Goal: Task Accomplishment & Management: Use online tool/utility

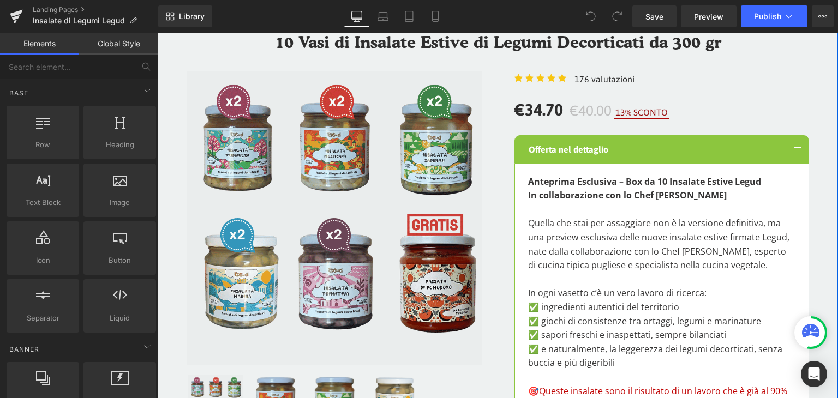
scroll to position [273, 0]
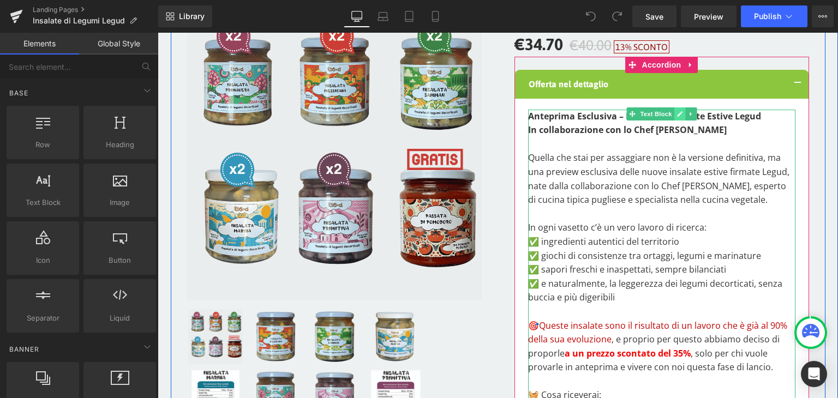
click at [677, 111] on icon at bounding box center [680, 114] width 6 height 7
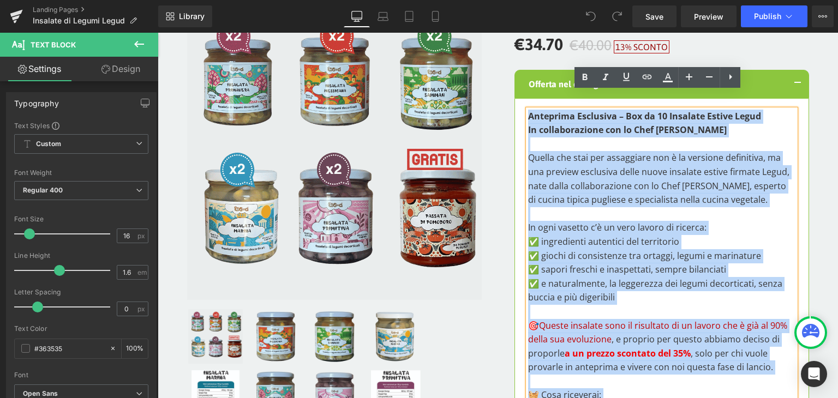
drag, startPoint x: 522, startPoint y: 97, endPoint x: 528, endPoint y: 86, distance: 12.3
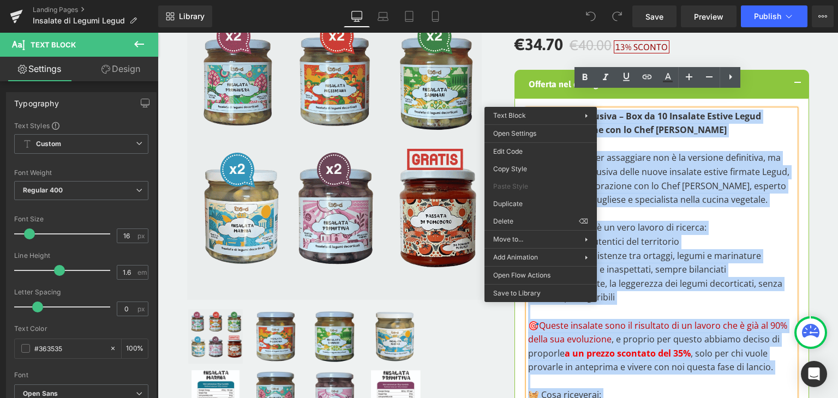
copy div "Loremipsu Dolorsita – Con ad 38 Elitsedd Eiusmo Tempo In utlaboreetdolo mag al …"
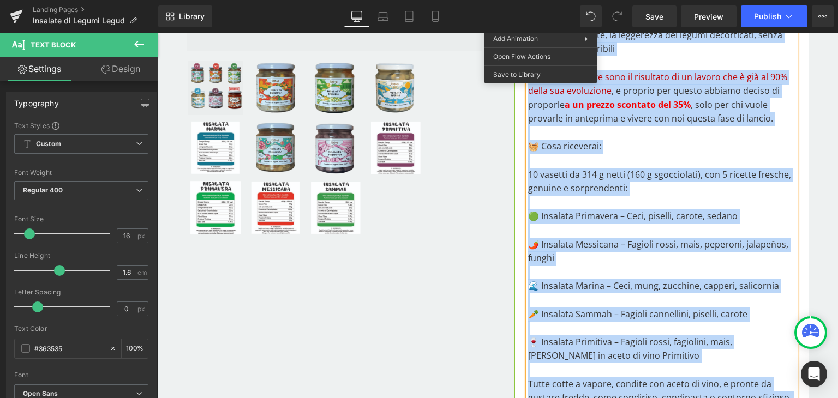
scroll to position [491, 0]
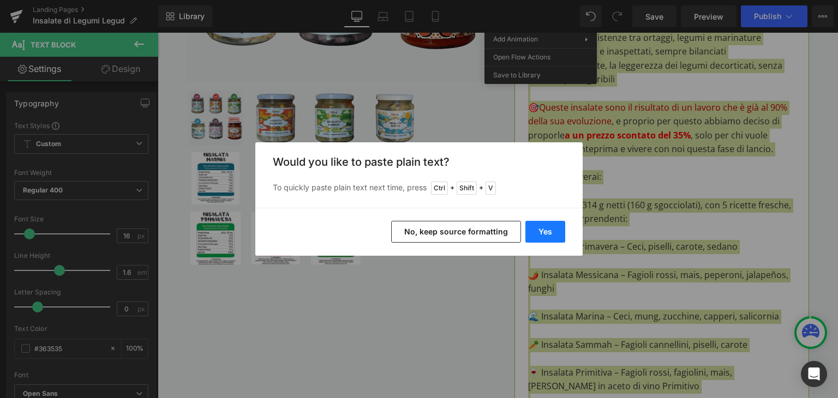
click at [545, 233] on button "Yes" at bounding box center [545, 232] width 40 height 22
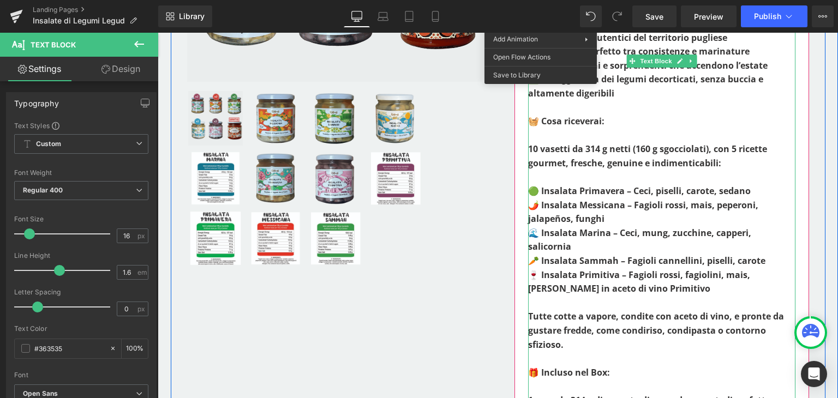
click at [690, 268] on p "🍷 Insalata Primitiva – Fagioli rossi, fagiolini, mais, [PERSON_NAME] in aceto d…" at bounding box center [661, 282] width 267 height 28
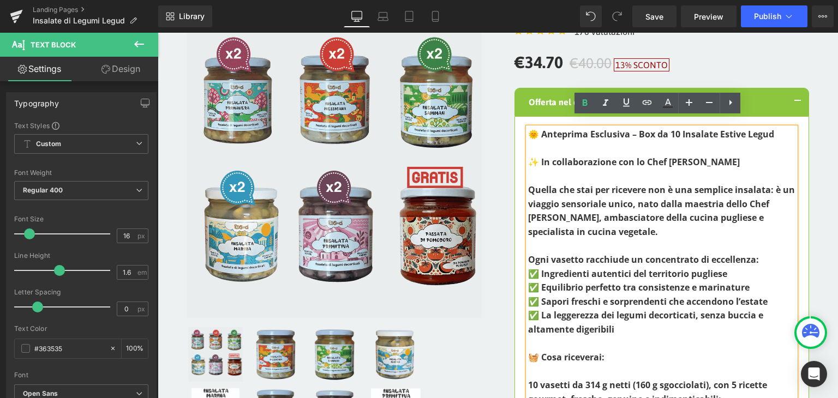
scroll to position [273, 0]
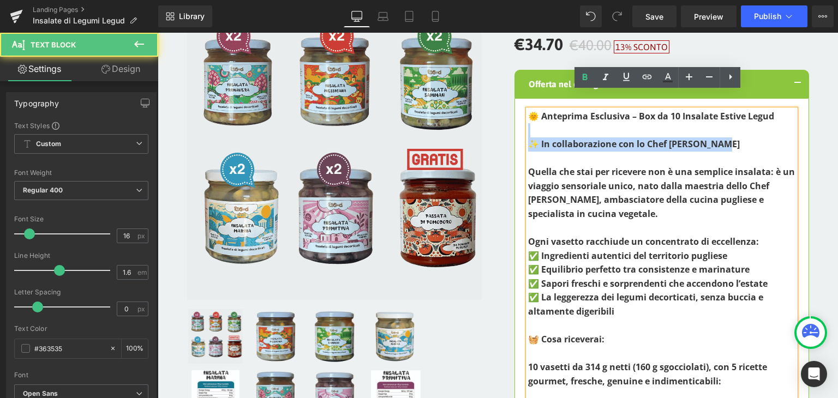
drag, startPoint x: 716, startPoint y: 127, endPoint x: 578, endPoint y: 116, distance: 139.0
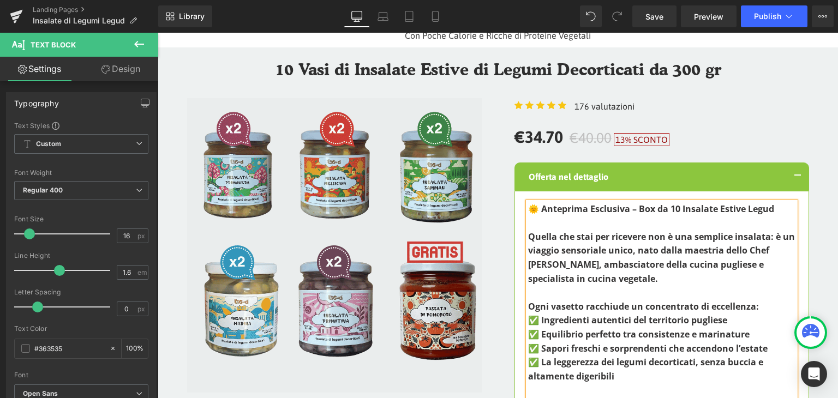
scroll to position [164, 0]
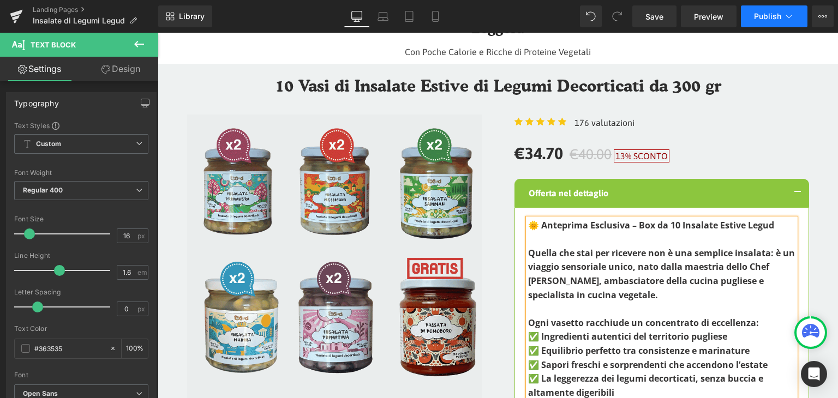
click at [771, 20] on span "Publish" at bounding box center [767, 16] width 27 height 9
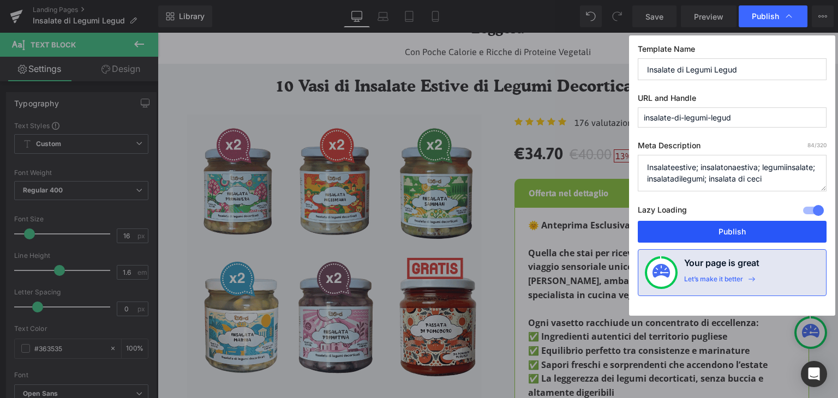
click at [0, 0] on button "Publish" at bounding box center [0, 0] width 0 height 0
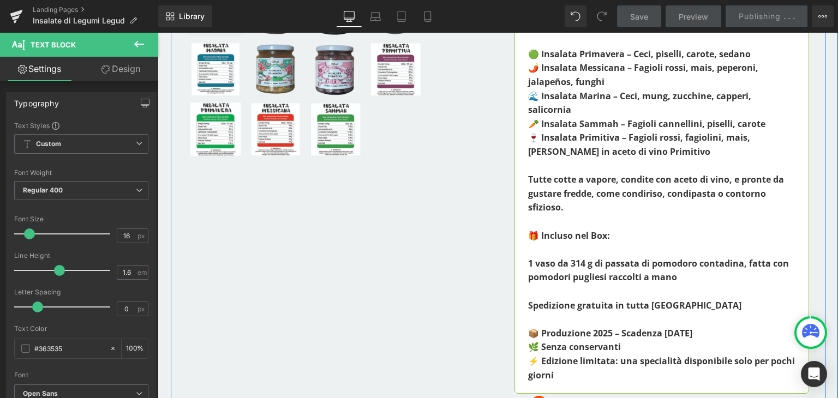
scroll to position [928, 0]
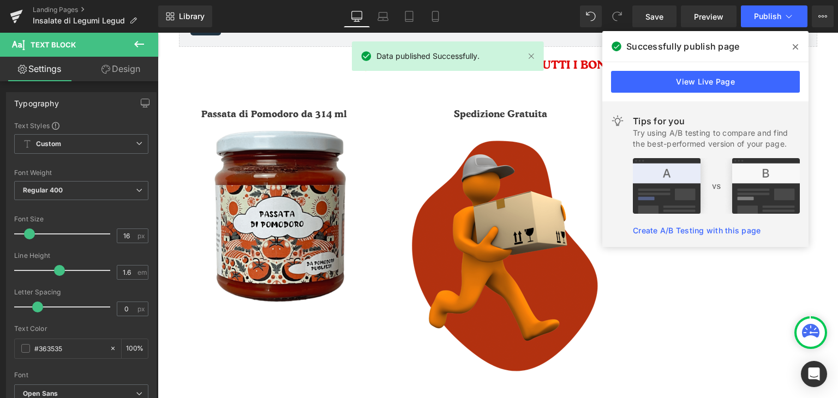
scroll to position [2128, 0]
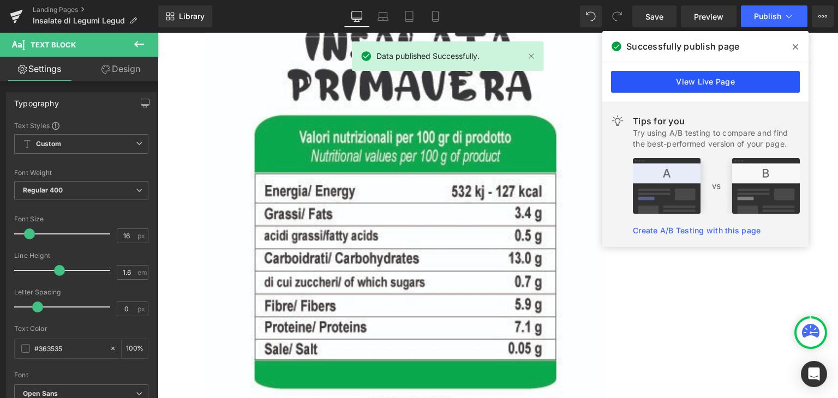
click at [665, 77] on link "View Live Page" at bounding box center [705, 82] width 189 height 22
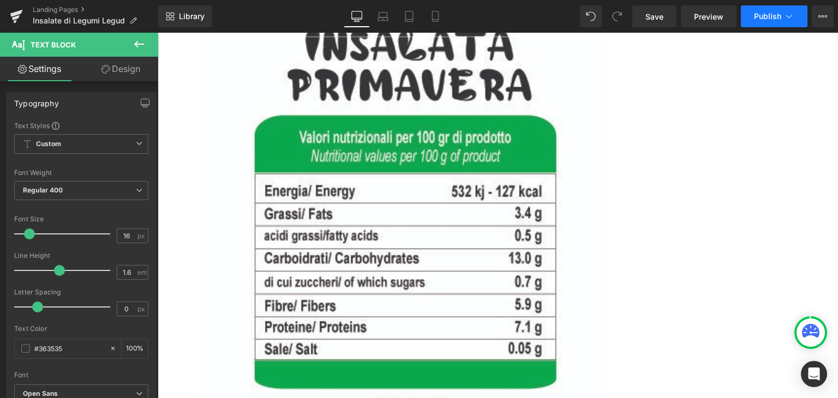
click at [784, 8] on button "Publish" at bounding box center [774, 16] width 67 height 22
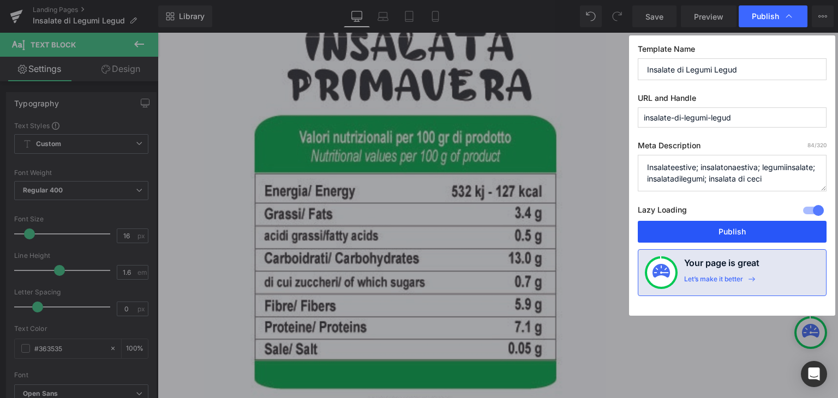
click at [713, 233] on button "Publish" at bounding box center [732, 232] width 189 height 22
